Goal: Task Accomplishment & Management: Manage account settings

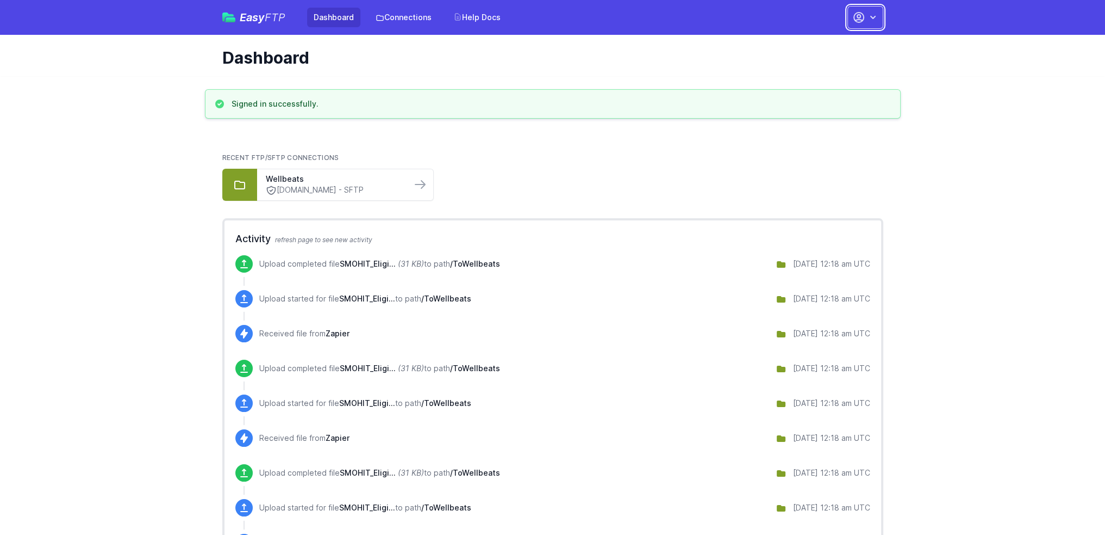
click at [860, 24] on button "button" at bounding box center [866, 17] width 36 height 23
click at [821, 51] on link "Account Settings" at bounding box center [831, 45] width 104 height 20
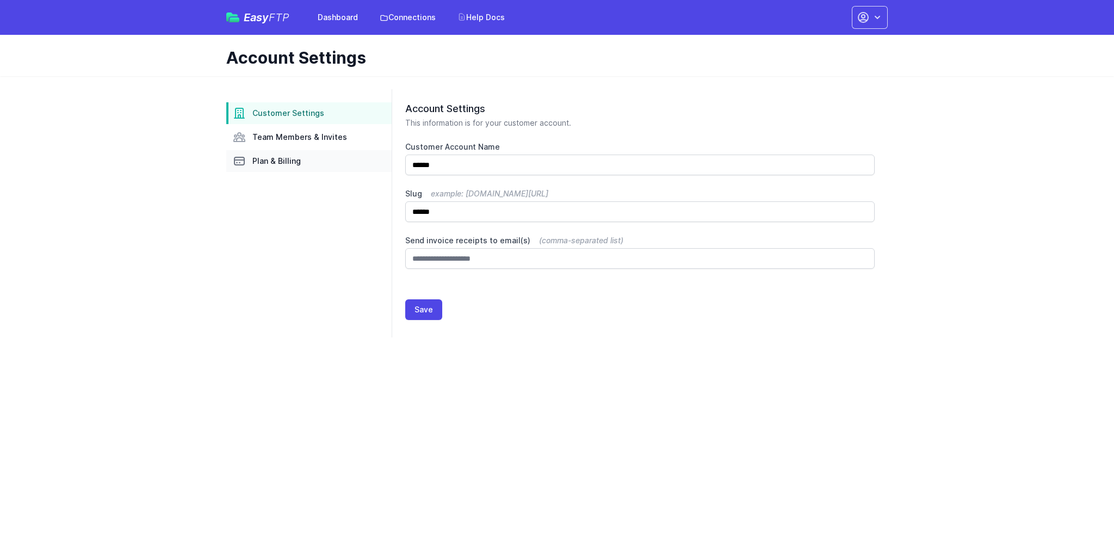
click at [300, 153] on link "Plan & Billing" at bounding box center [308, 161] width 165 height 22
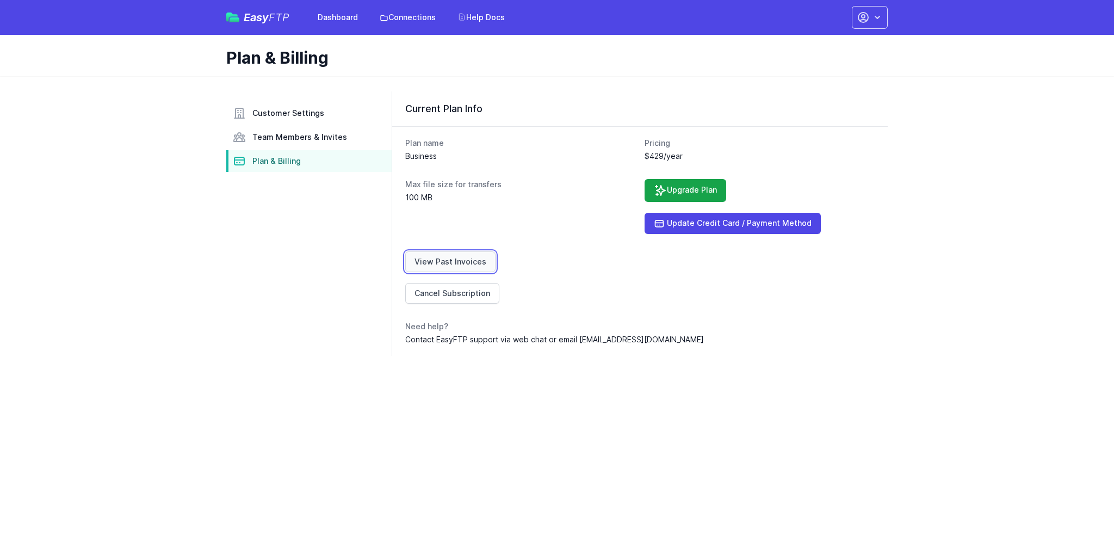
click at [455, 258] on link "View Past Invoices" at bounding box center [450, 261] width 90 height 21
